Goal: Information Seeking & Learning: Learn about a topic

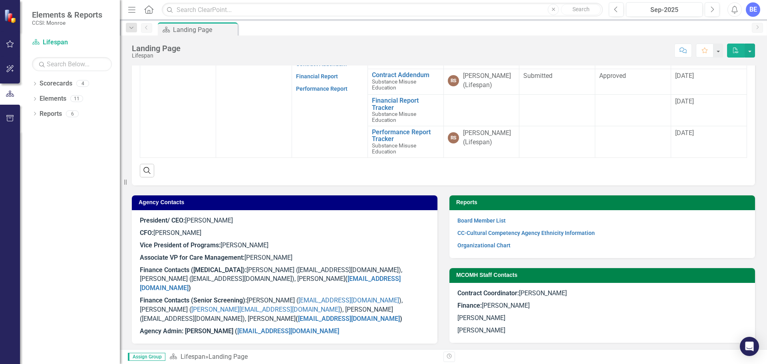
scroll to position [362, 0]
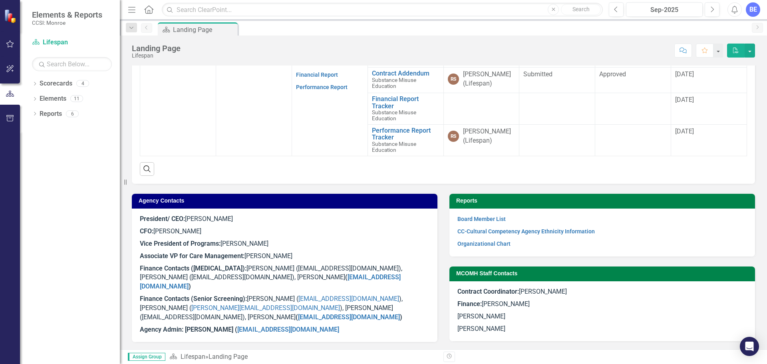
drag, startPoint x: 193, startPoint y: 298, endPoint x: 22, endPoint y: 272, distance: 172.6
click at [22, 272] on div "Dropdown Scorecards 4 Dropdown Lifespan Senior Screening Substance Misuse Educa…" at bounding box center [70, 220] width 100 height 287
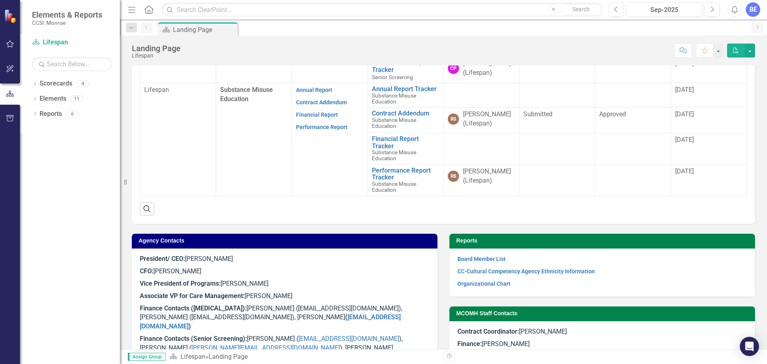
scroll to position [163, 0]
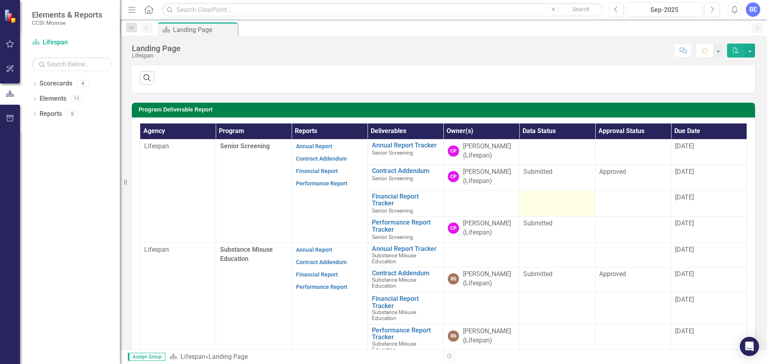
click at [576, 191] on td at bounding box center [557, 203] width 76 height 26
click at [505, 199] on div at bounding box center [482, 198] width 68 height 10
click at [551, 198] on div at bounding box center [557, 198] width 68 height 10
click at [631, 201] on div at bounding box center [633, 198] width 68 height 10
click at [550, 205] on td at bounding box center [557, 203] width 76 height 26
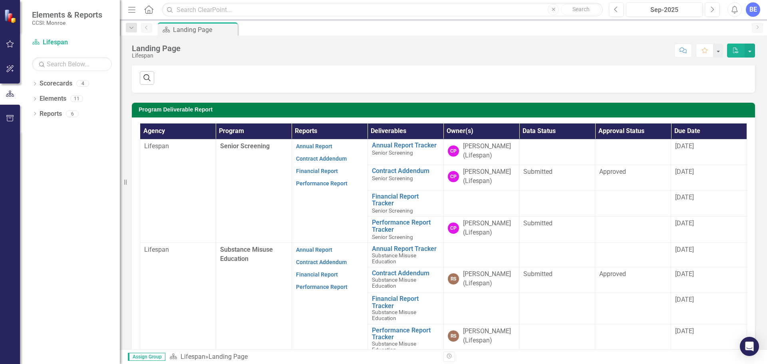
click at [443, 209] on td at bounding box center [481, 203] width 76 height 26
click at [383, 202] on link "Financial Report Tracker" at bounding box center [406, 200] width 68 height 14
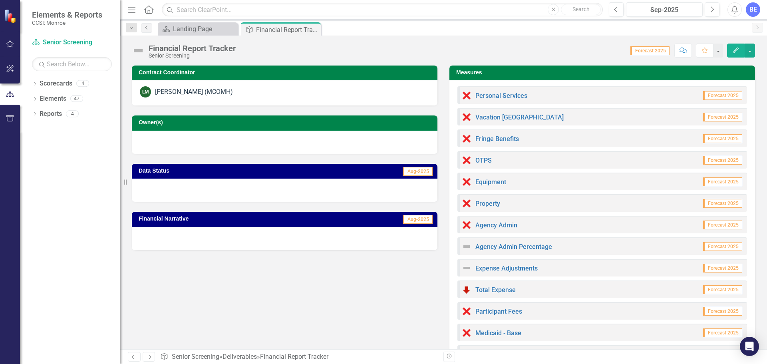
click at [719, 94] on span "Forecast 2025" at bounding box center [722, 95] width 39 height 9
click at [462, 97] on img at bounding box center [467, 96] width 10 height 10
click at [210, 26] on div "Landing Page" at bounding box center [199, 29] width 53 height 10
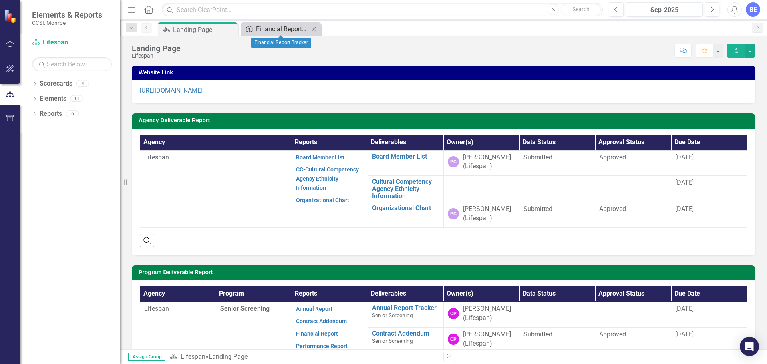
click at [273, 30] on div "Financial Report Tracker" at bounding box center [282, 29] width 53 height 10
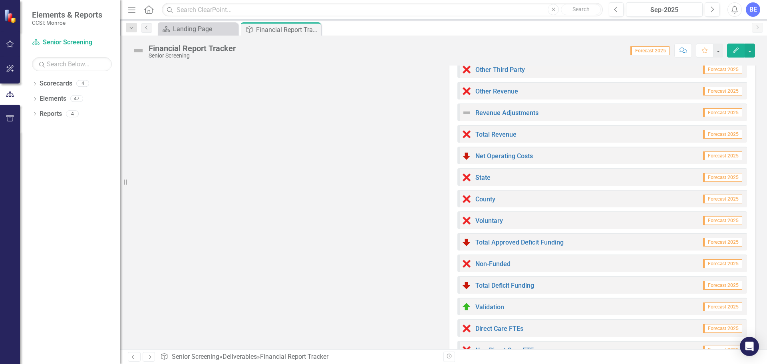
scroll to position [379, 0]
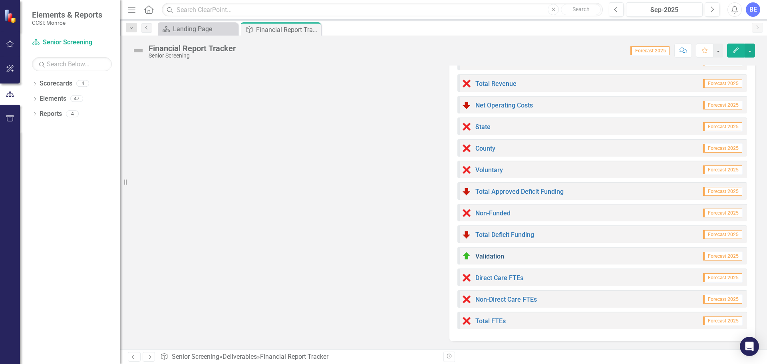
click at [481, 258] on link "Validation" at bounding box center [489, 256] width 29 height 8
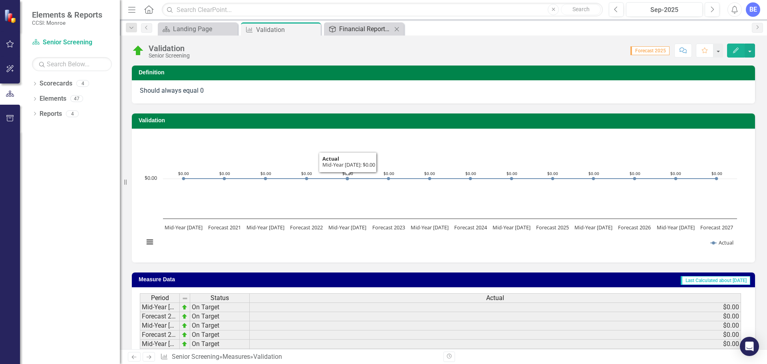
click at [358, 28] on div "Financial Report Tracker" at bounding box center [365, 29] width 53 height 10
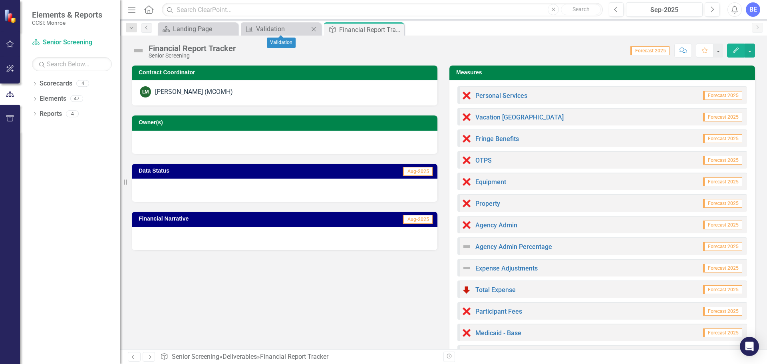
click at [314, 28] on icon "Close" at bounding box center [314, 29] width 8 height 6
click at [736, 52] on icon "Edit" at bounding box center [735, 51] width 7 height 6
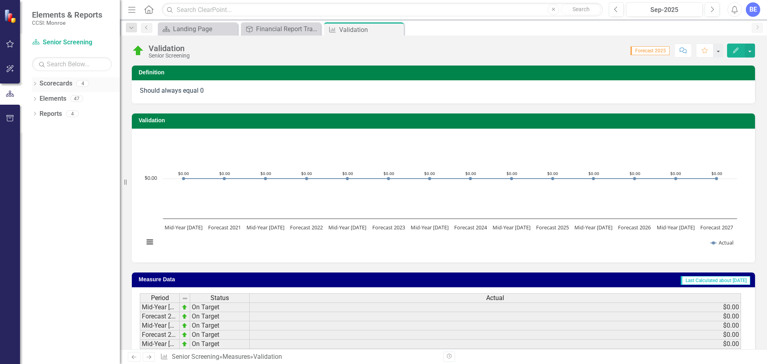
click at [62, 84] on link "Scorecards" at bounding box center [56, 83] width 33 height 9
click at [47, 101] on link "Elements" at bounding box center [53, 98] width 27 height 9
click at [706, 52] on icon "Favorite" at bounding box center [704, 51] width 7 height 6
click at [283, 29] on div "Financial Report Tracker" at bounding box center [282, 29] width 53 height 10
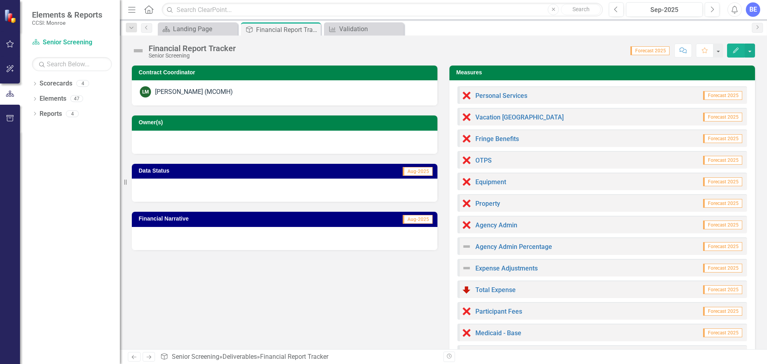
click at [412, 221] on span "Aug-2025" at bounding box center [418, 219] width 30 height 9
click at [413, 241] on div at bounding box center [285, 238] width 306 height 23
click at [526, 251] on div "Agency Admin Percentage" at bounding box center [507, 247] width 90 height 10
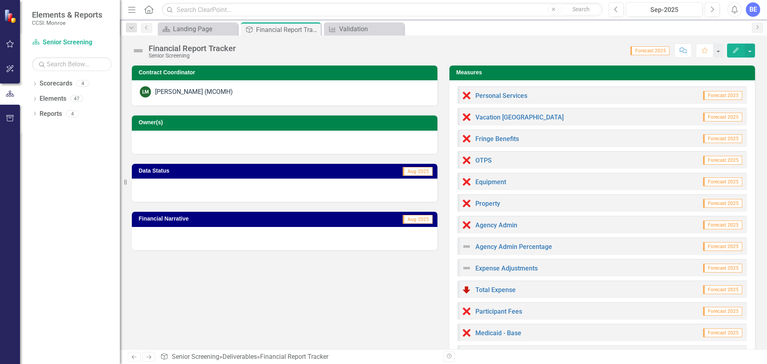
click at [717, 96] on span "Forecast 2025" at bounding box center [722, 95] width 39 height 9
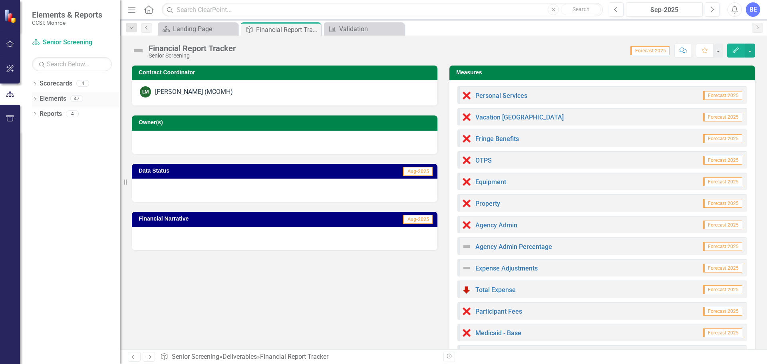
click at [66, 95] on div "Elements 47" at bounding box center [80, 99] width 80 height 15
click at [52, 111] on link "Reports" at bounding box center [51, 113] width 22 height 9
click at [6, 115] on button "button" at bounding box center [10, 118] width 18 height 17
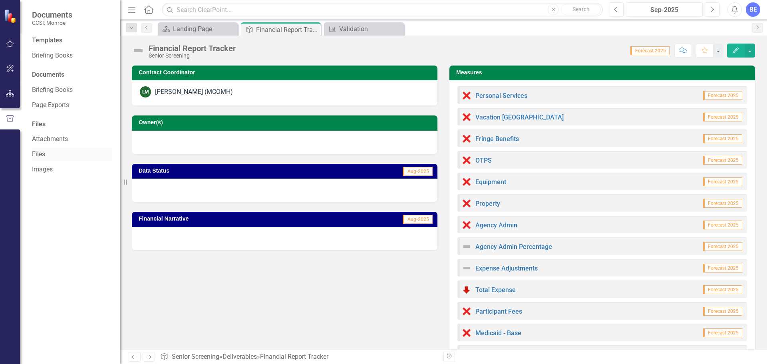
click at [41, 155] on link "Files" at bounding box center [72, 154] width 80 height 9
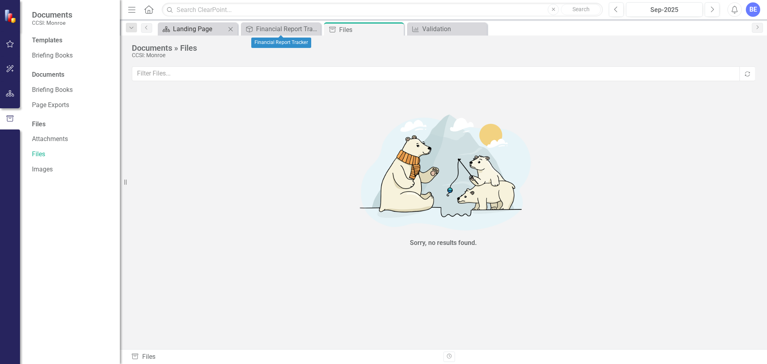
click at [193, 28] on div "Landing Page" at bounding box center [199, 29] width 53 height 10
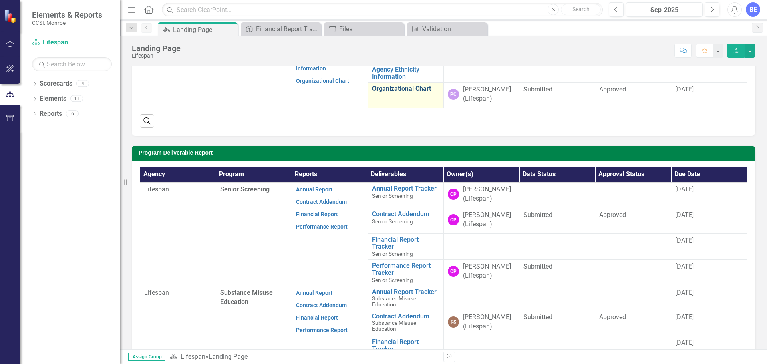
scroll to position [120, 0]
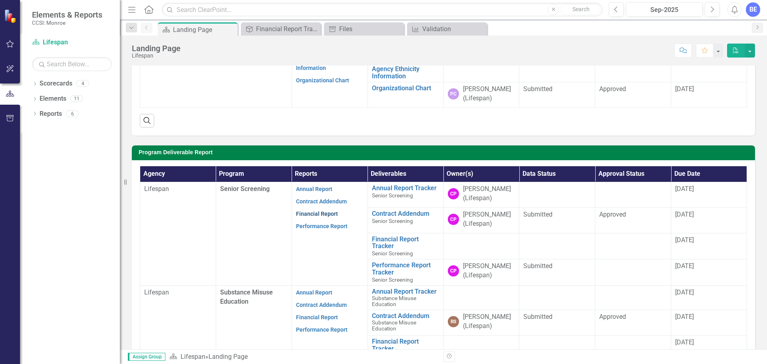
click at [326, 213] on link "Financial Report" at bounding box center [317, 214] width 42 height 6
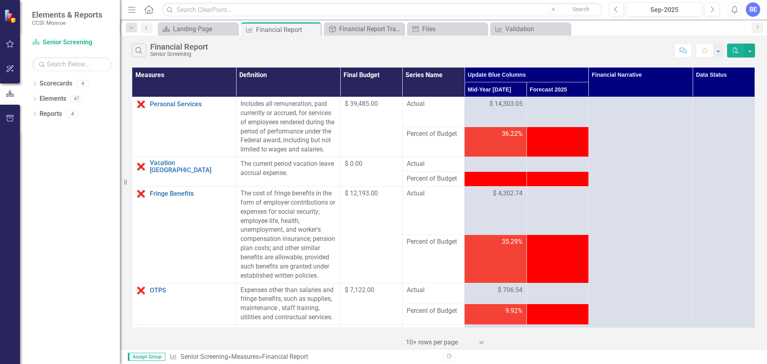
click at [492, 154] on td "36.22%" at bounding box center [496, 142] width 62 height 30
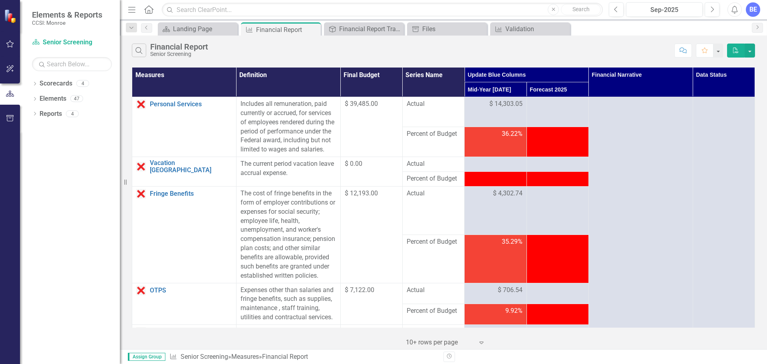
click at [533, 152] on td at bounding box center [557, 142] width 62 height 30
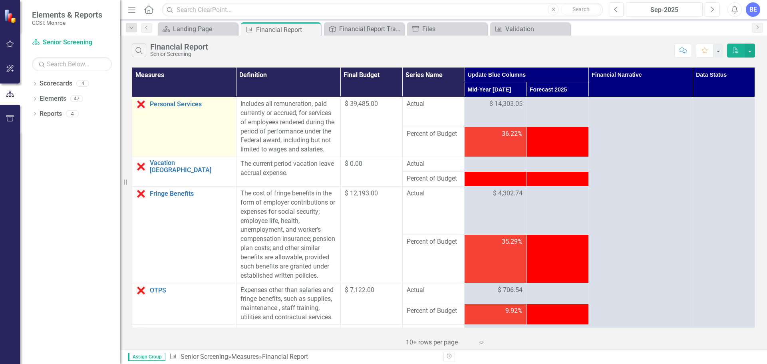
click at [207, 130] on td "Personal Services Link Open Element" at bounding box center [184, 127] width 104 height 60
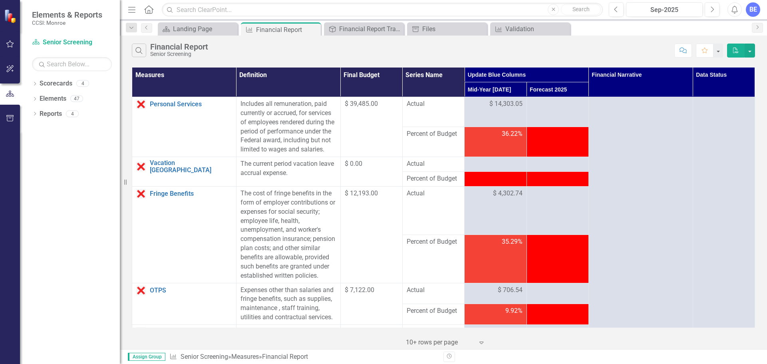
click at [417, 125] on td "Actual" at bounding box center [433, 112] width 62 height 30
click at [340, 112] on td "$ 39,485.00" at bounding box center [371, 127] width 62 height 60
click at [371, 99] on div "$ 39,485.00" at bounding box center [372, 103] width 54 height 9
click at [475, 131] on td "36.22%" at bounding box center [496, 142] width 62 height 30
click at [494, 147] on td "36.22%" at bounding box center [496, 142] width 62 height 30
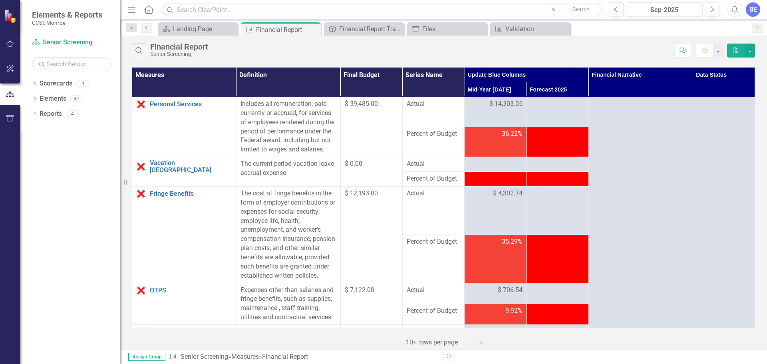
click at [564, 147] on td at bounding box center [557, 142] width 62 height 30
click at [442, 157] on td "Percent of Budget" at bounding box center [433, 142] width 62 height 30
click at [397, 29] on icon at bounding box center [397, 29] width 4 height 4
click at [0, 0] on icon at bounding box center [0, 0] width 0 height 0
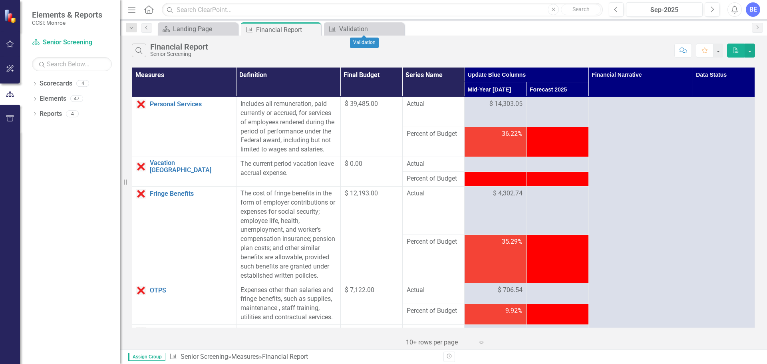
click at [0, 0] on icon at bounding box center [0, 0] width 0 height 0
click at [185, 35] on div "Scorecard Landing Page Close" at bounding box center [198, 28] width 80 height 13
click at [189, 32] on div "Landing Page" at bounding box center [199, 29] width 53 height 10
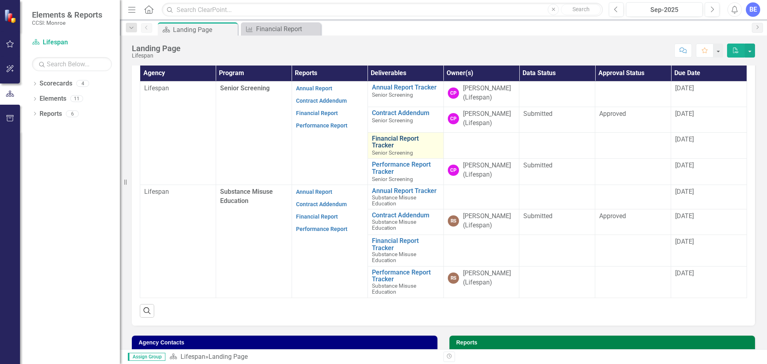
scroll to position [240, 0]
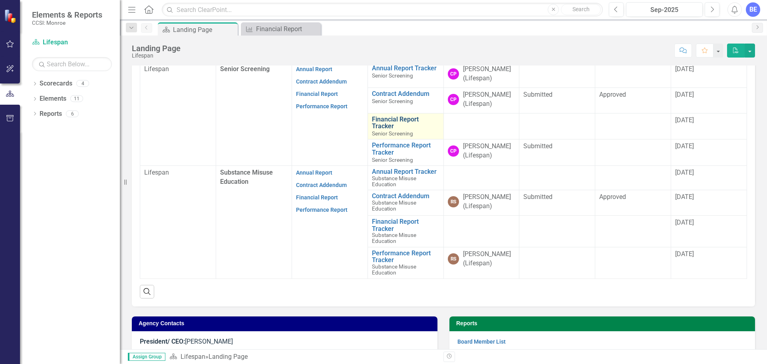
click at [385, 117] on link "Financial Report Tracker" at bounding box center [406, 123] width 68 height 14
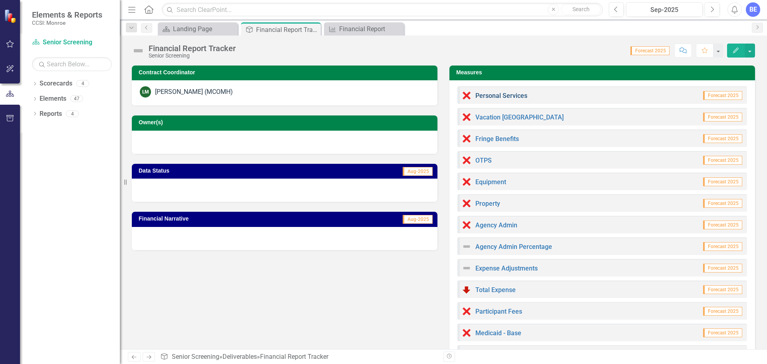
click at [501, 95] on link "Personal Services" at bounding box center [501, 96] width 52 height 8
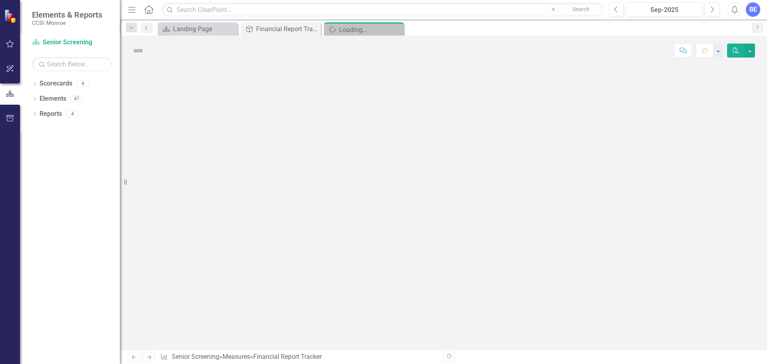
click at [501, 95] on div at bounding box center [443, 208] width 647 height 284
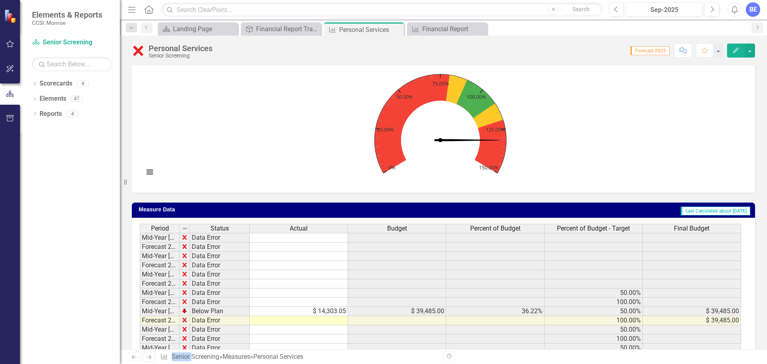
scroll to position [261, 0]
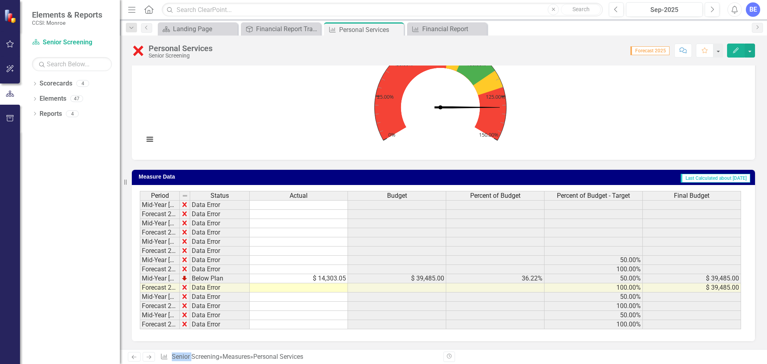
click at [140, 282] on div "Period Status Actual Budget Percent of Budget Percent of Budget - Target Final …" at bounding box center [140, 260] width 0 height 138
click at [326, 286] on td at bounding box center [299, 287] width 98 height 9
click at [314, 107] on rect "Interactive chart" at bounding box center [440, 92] width 601 height 120
click at [277, 27] on div "Financial Report Tracker" at bounding box center [282, 29] width 53 height 10
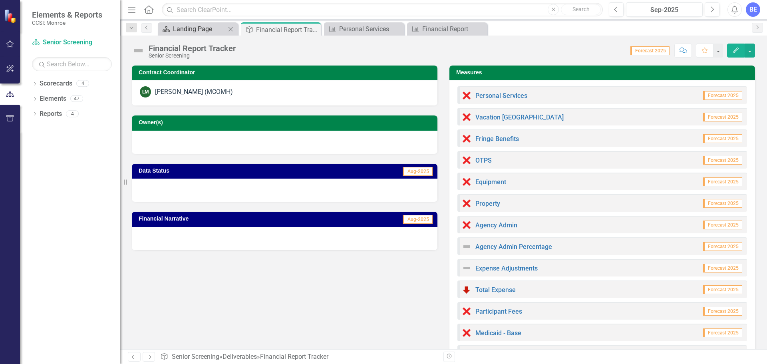
click at [185, 29] on div "Landing Page" at bounding box center [199, 29] width 53 height 10
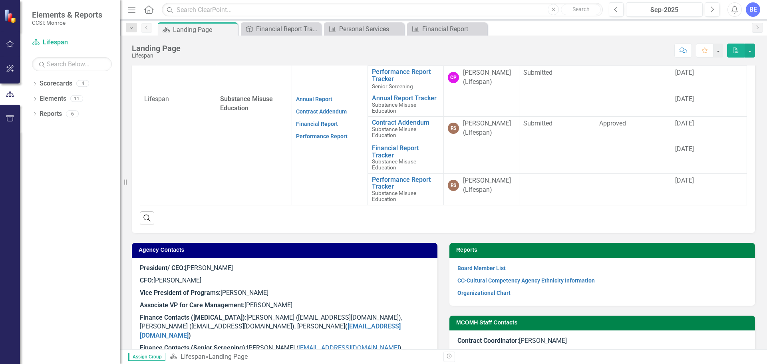
scroll to position [320, 0]
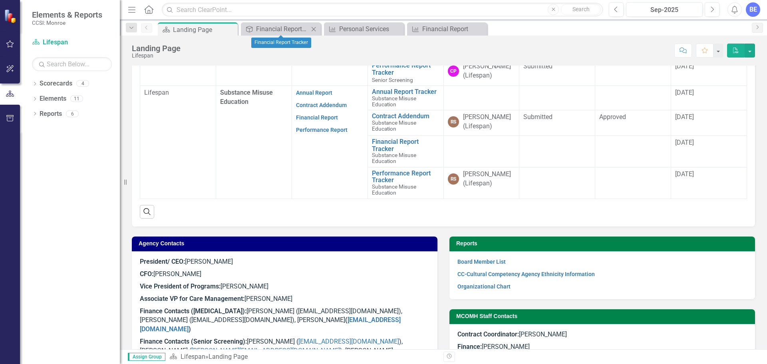
click at [314, 28] on icon "Close" at bounding box center [314, 29] width 8 height 6
click at [0, 0] on icon "Close" at bounding box center [0, 0] width 0 height 0
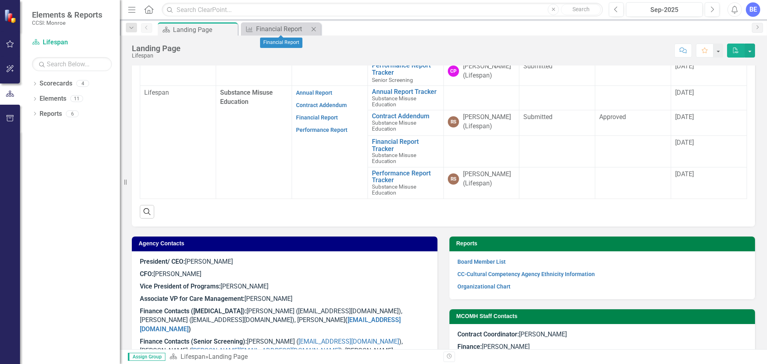
click at [314, 28] on icon "Close" at bounding box center [314, 29] width 8 height 6
click at [346, 29] on div "Scorecard Landing Page Pin" at bounding box center [452, 28] width 592 height 13
click at [749, 52] on button "button" at bounding box center [750, 51] width 10 height 14
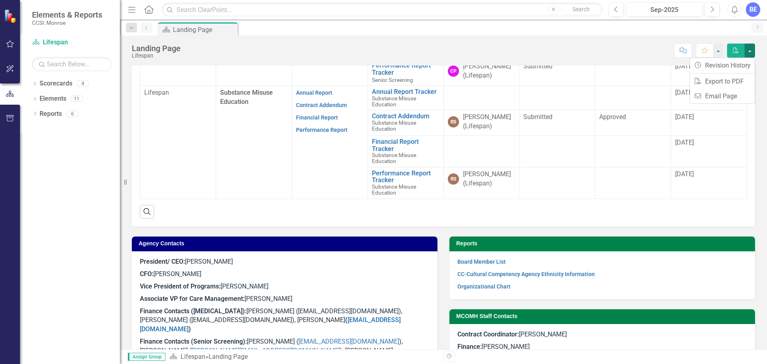
click at [519, 41] on div "Landing Page Lifespan Score: N/A Sep-2025 Completed Comment Favorite PDF" at bounding box center [443, 48] width 647 height 24
click at [312, 118] on link "Financial Report" at bounding box center [317, 117] width 42 height 6
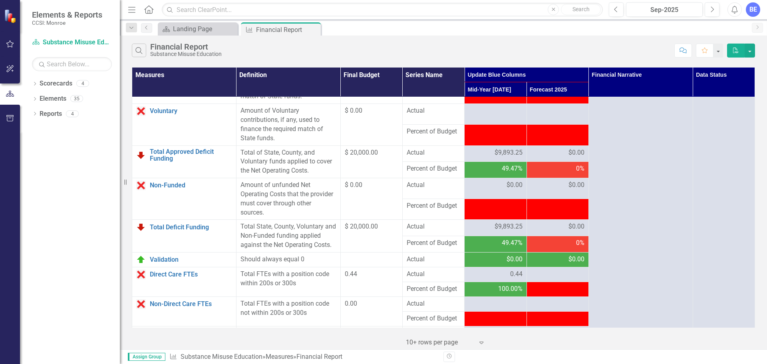
scroll to position [1007, 0]
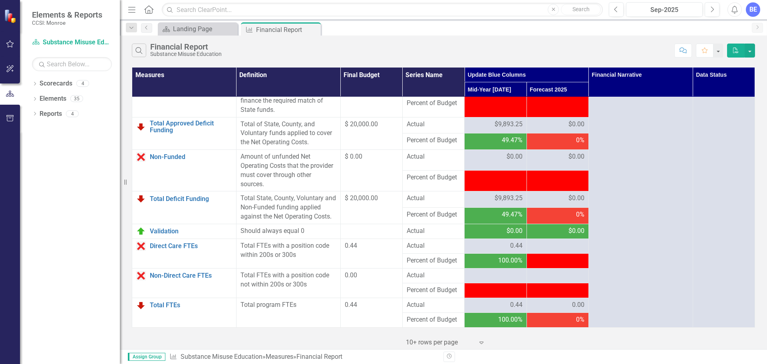
click at [150, 356] on span "Assign Group" at bounding box center [147, 357] width 38 height 8
click at [166, 49] on div "Financial Report" at bounding box center [186, 46] width 72 height 9
click at [146, 26] on icon "Previous" at bounding box center [146, 27] width 6 height 5
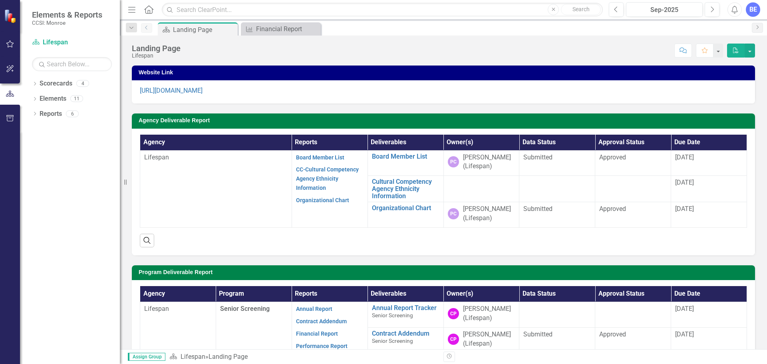
scroll to position [160, 0]
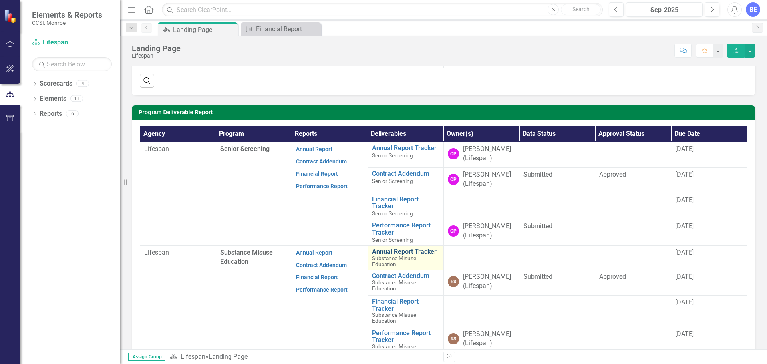
click at [399, 251] on link "Annual Report Tracker" at bounding box center [406, 251] width 68 height 7
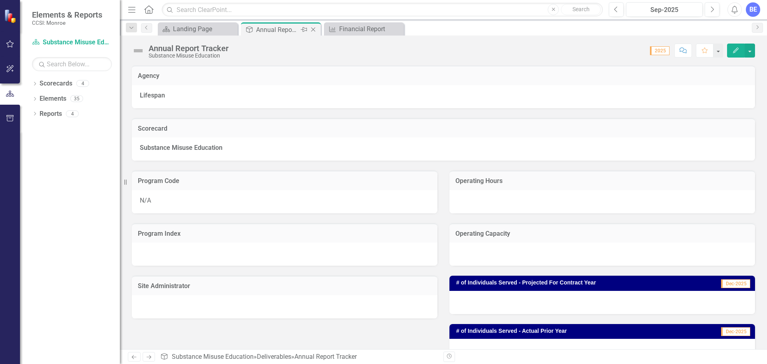
click at [313, 30] on icon at bounding box center [313, 30] width 4 height 4
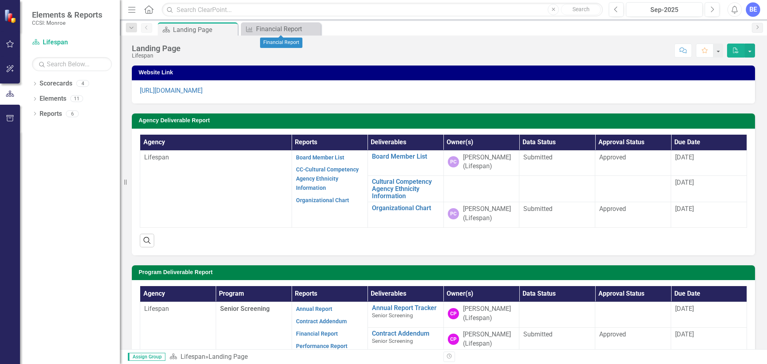
click at [0, 0] on icon at bounding box center [0, 0] width 0 height 0
click at [230, 28] on icon "Pin" at bounding box center [231, 30] width 6 height 8
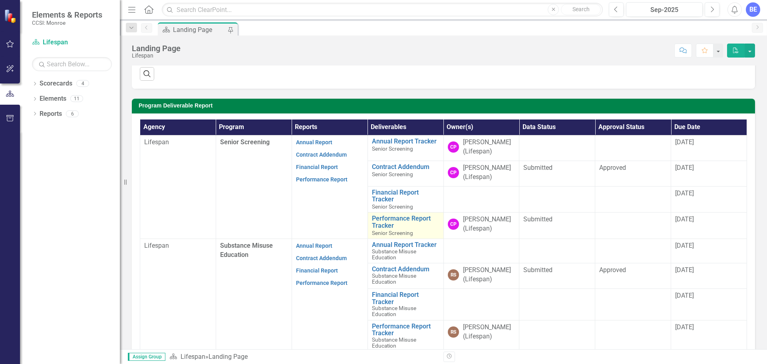
scroll to position [240, 0]
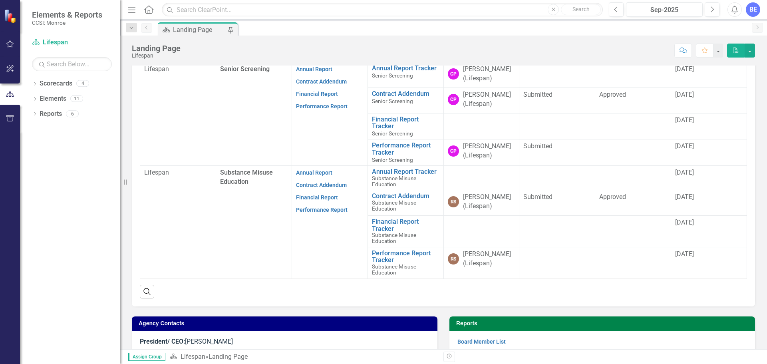
click at [519, 294] on div "Search" at bounding box center [443, 289] width 607 height 20
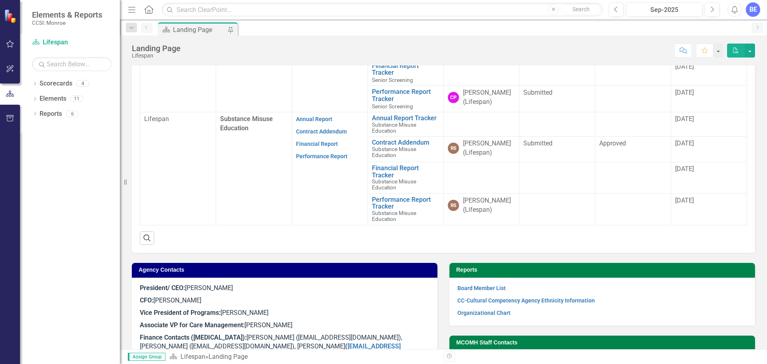
scroll to position [362, 0]
